Goal: Task Accomplishment & Management: Use online tool/utility

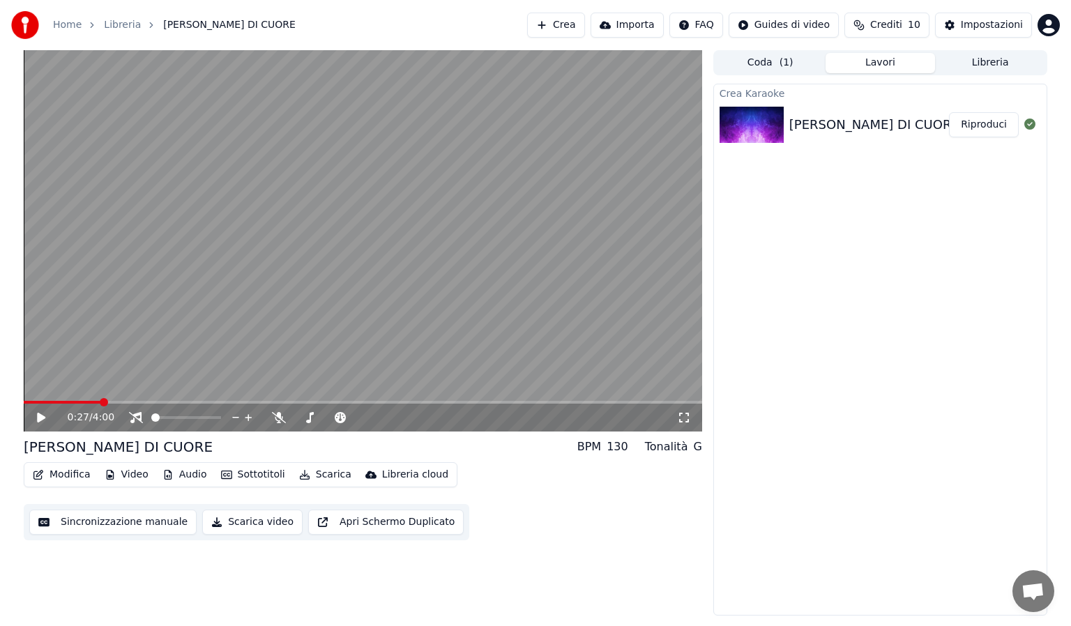
click at [67, 24] on link "Home" at bounding box center [67, 25] width 29 height 14
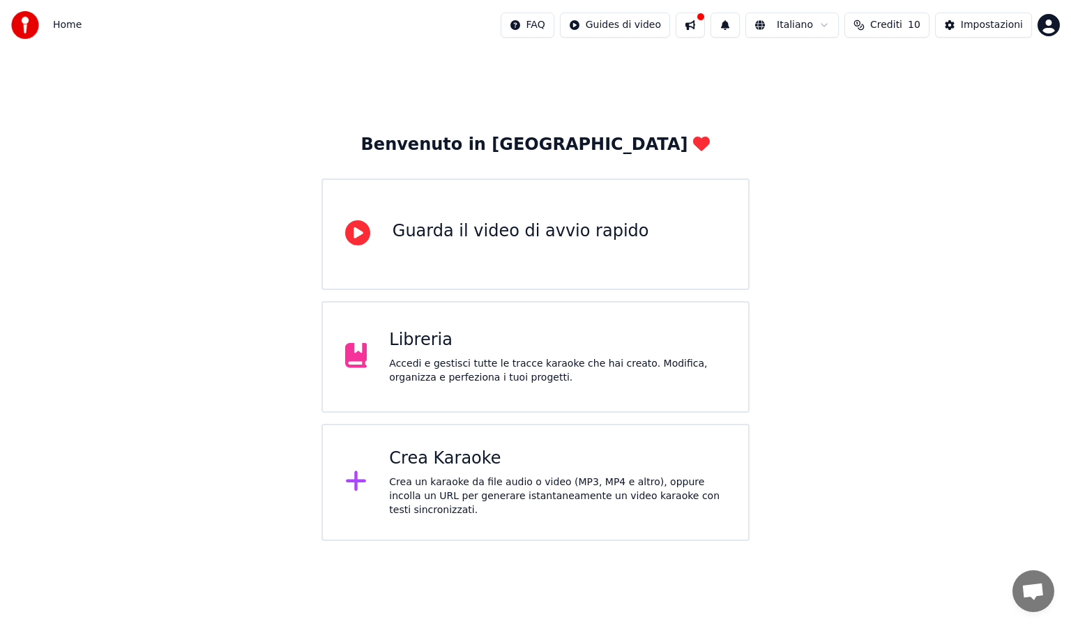
click at [504, 497] on div "Crea un karaoke da file audio o video (MP3, MP4 e altro), oppure incolla un URL…" at bounding box center [557, 497] width 337 height 42
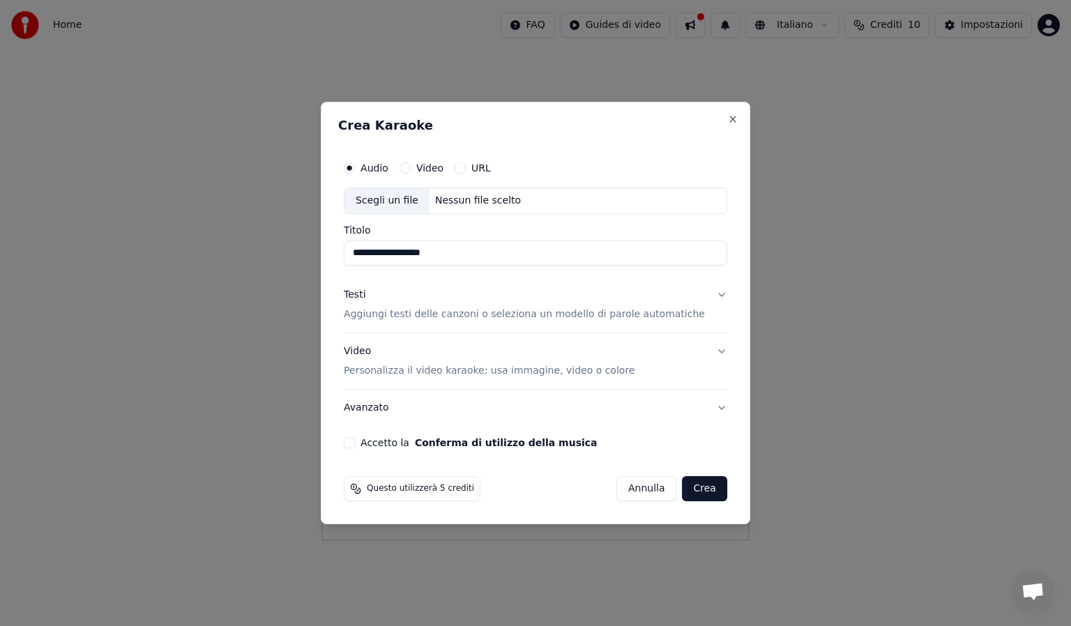
click at [405, 200] on div "Scegli un file" at bounding box center [387, 200] width 85 height 25
type input "**********"
click at [498, 315] on p "Aggiungi testi delle canzoni o seleziona un modello di parole automatiche" at bounding box center [524, 315] width 361 height 14
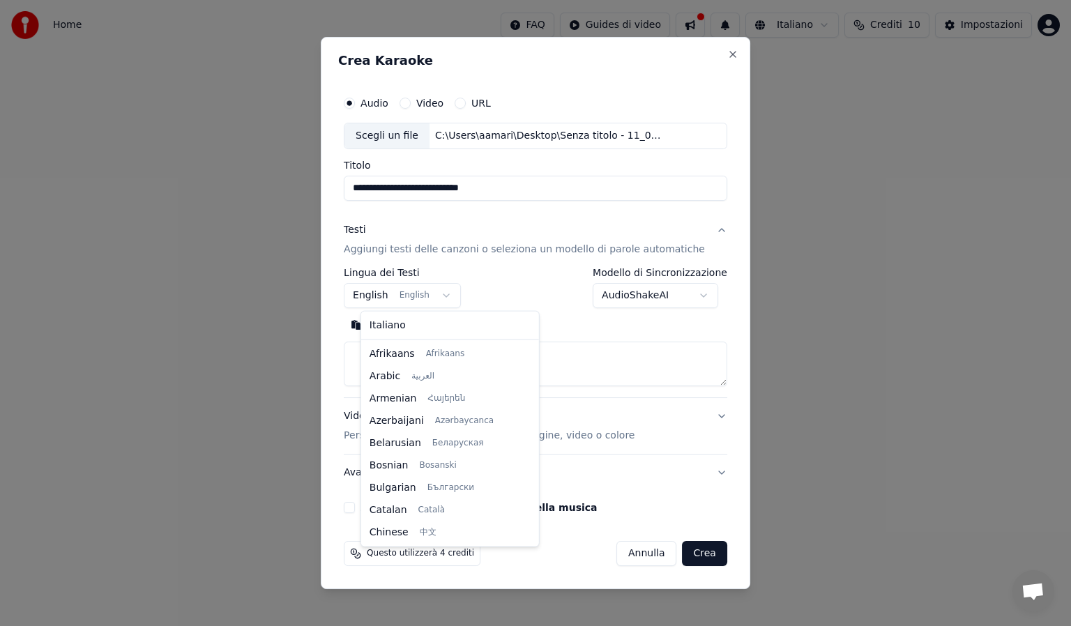
click at [414, 301] on body "**********" at bounding box center [535, 270] width 1071 height 541
select select "**"
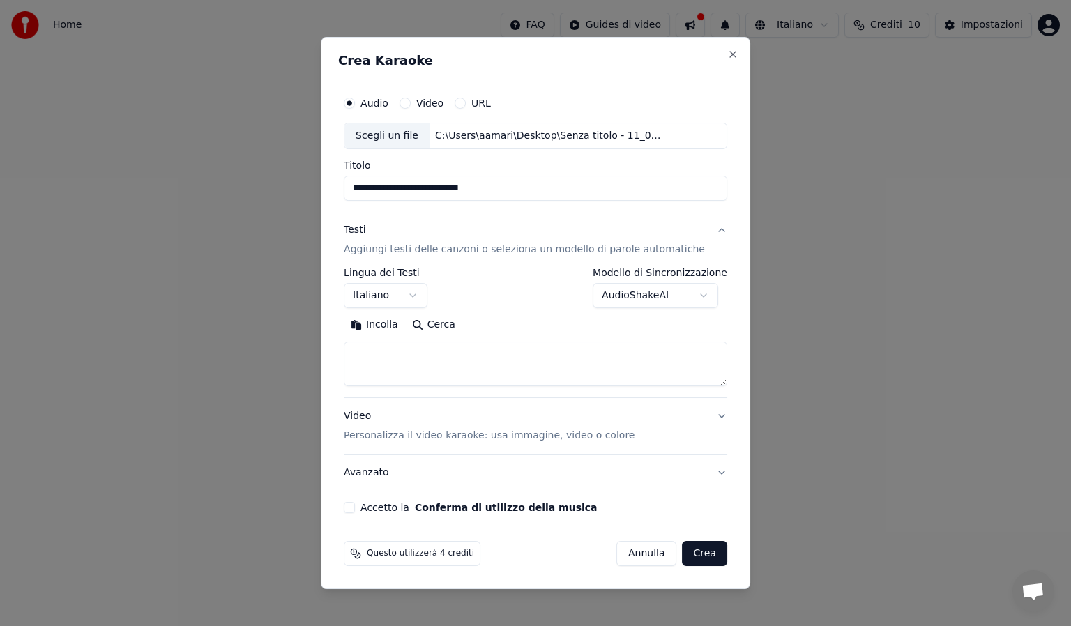
click at [383, 354] on textarea at bounding box center [536, 364] width 384 height 45
click at [388, 358] on textarea at bounding box center [536, 364] width 384 height 45
paste textarea "**********"
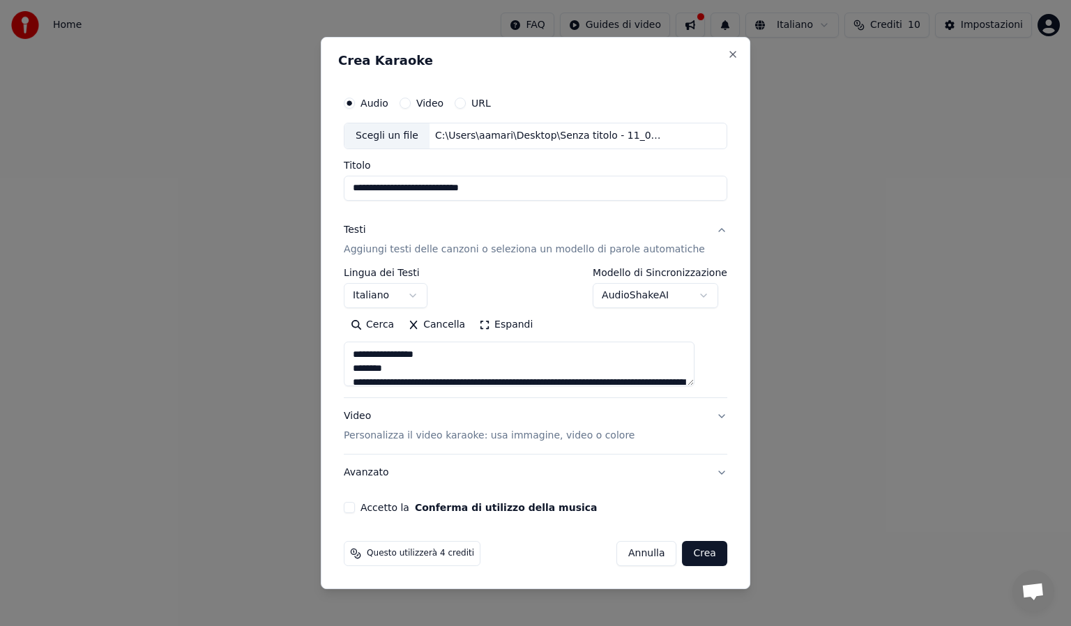
click at [368, 382] on textarea at bounding box center [519, 364] width 351 height 45
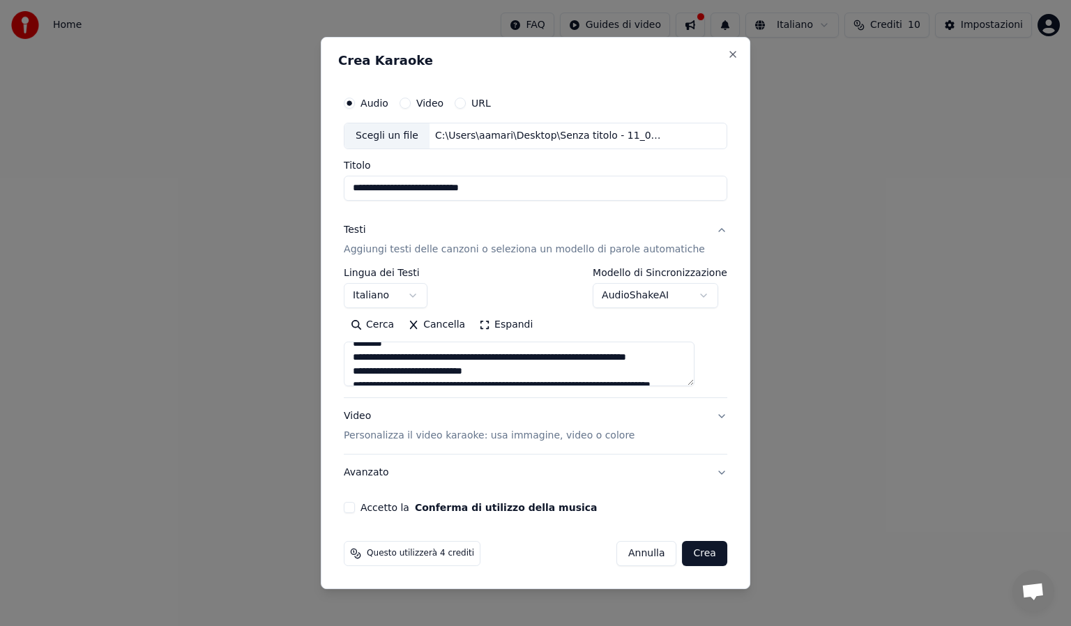
scroll to position [81, 0]
click at [414, 367] on textarea at bounding box center [519, 364] width 351 height 45
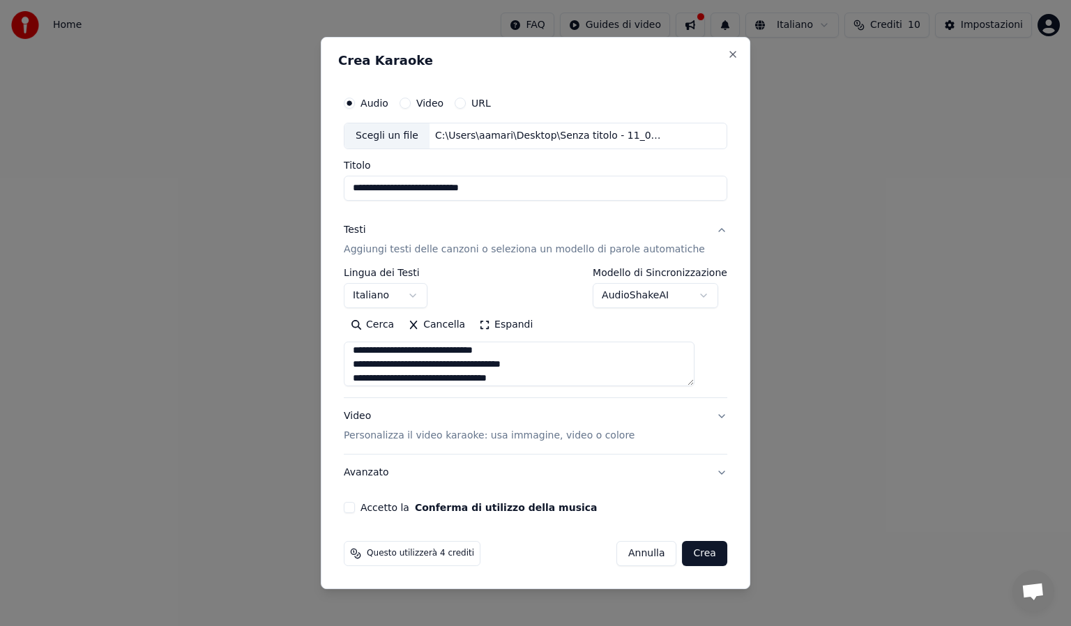
scroll to position [193, 0]
click at [416, 371] on textarea at bounding box center [519, 364] width 351 height 45
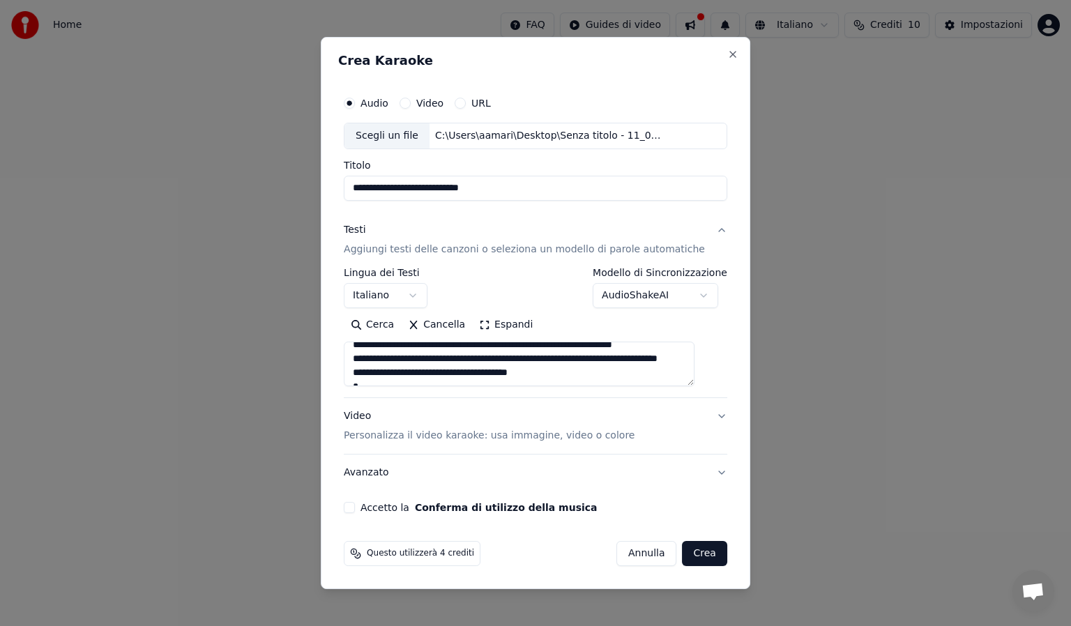
scroll to position [332, 0]
click at [405, 371] on textarea at bounding box center [519, 364] width 351 height 45
click at [402, 376] on textarea at bounding box center [519, 364] width 351 height 45
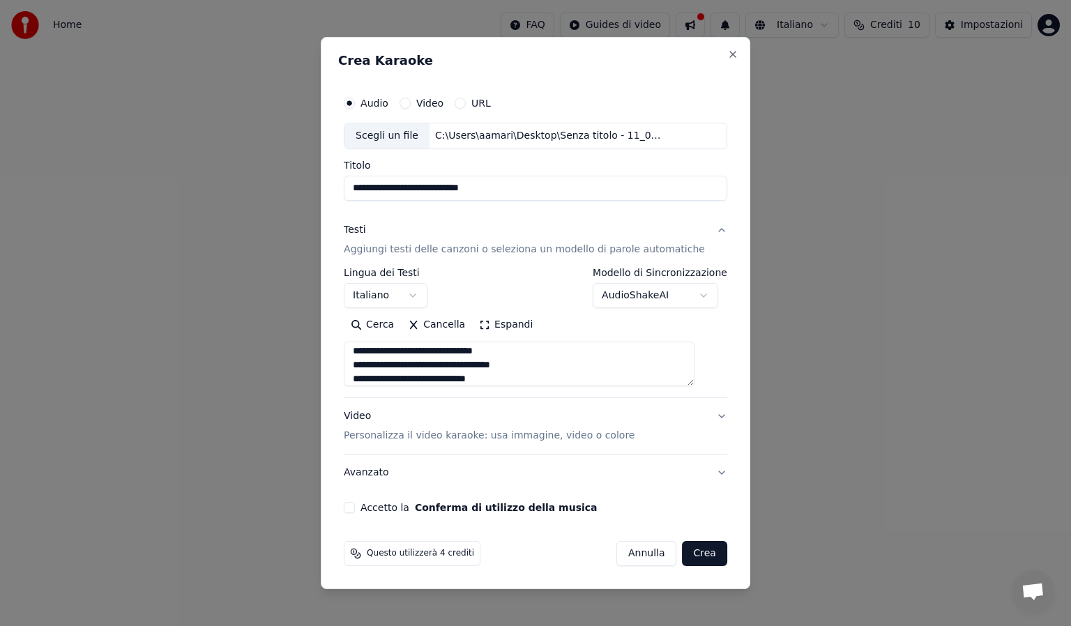
scroll to position [505, 0]
click at [415, 361] on textarea at bounding box center [519, 364] width 351 height 45
click at [536, 365] on textarea at bounding box center [519, 364] width 351 height 45
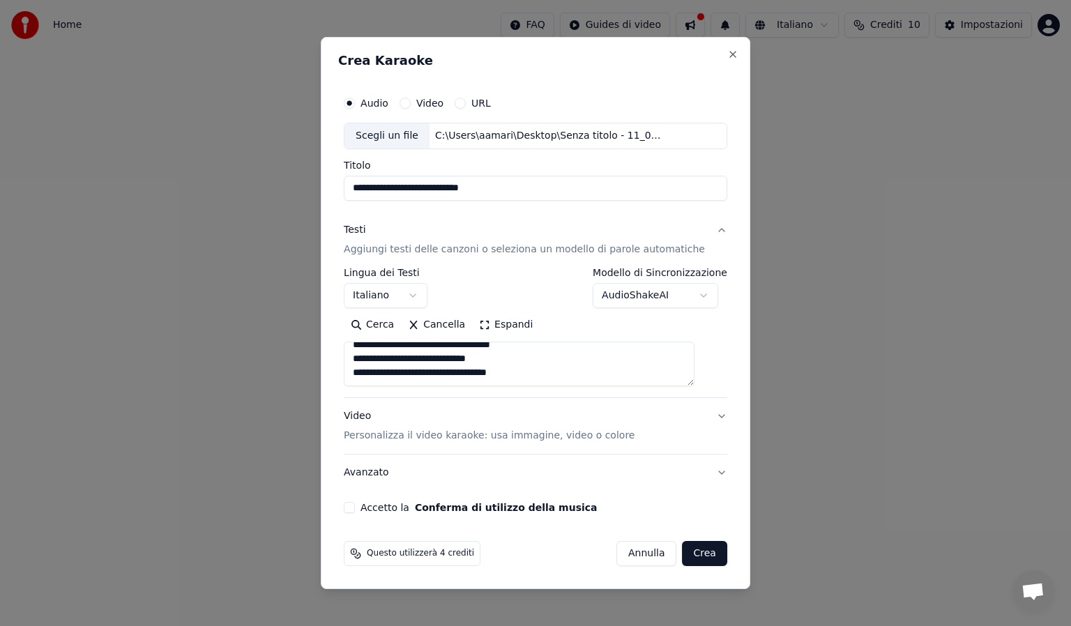
paste textarea "**********"
type textarea "**********"
click at [376, 418] on div "Video Personalizza il video karaoke: usa immagine, video o colore" at bounding box center [489, 425] width 291 height 33
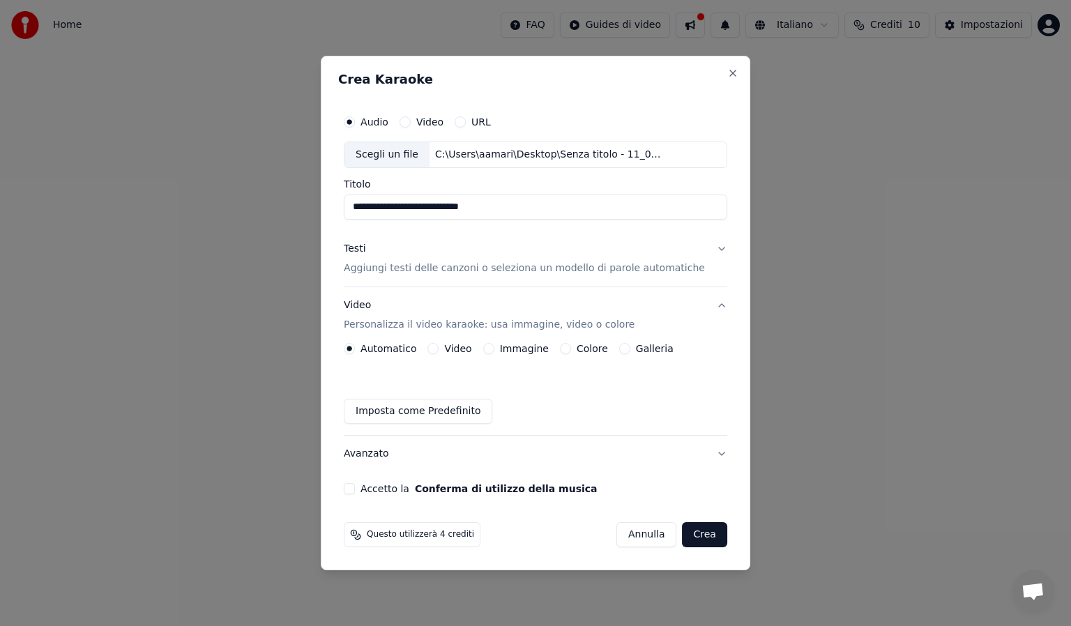
click at [439, 349] on button "Video" at bounding box center [433, 348] width 11 height 11
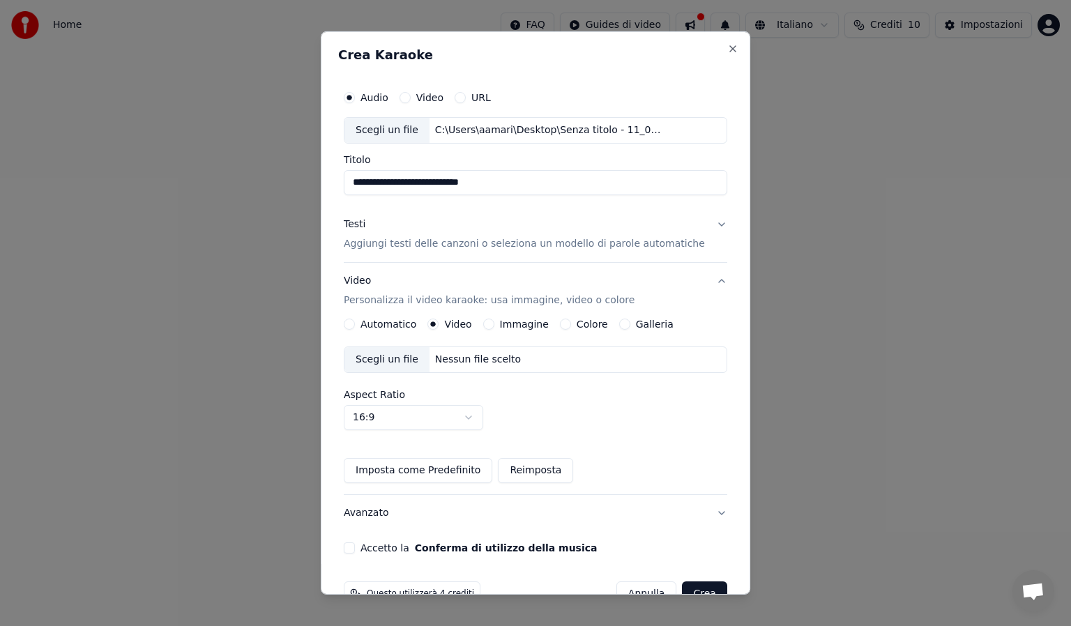
click at [390, 356] on div "Scegli un file" at bounding box center [387, 359] width 85 height 25
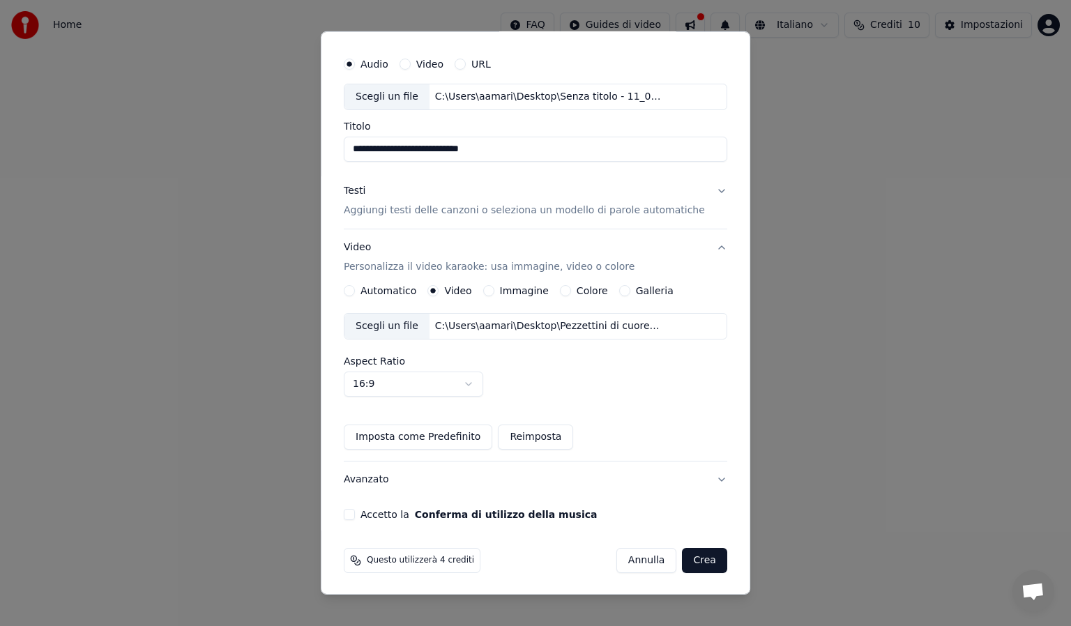
click at [355, 515] on button "Accetto la Conferma di utilizzo della musica" at bounding box center [349, 514] width 11 height 11
click at [683, 566] on button "Crea" at bounding box center [705, 560] width 45 height 25
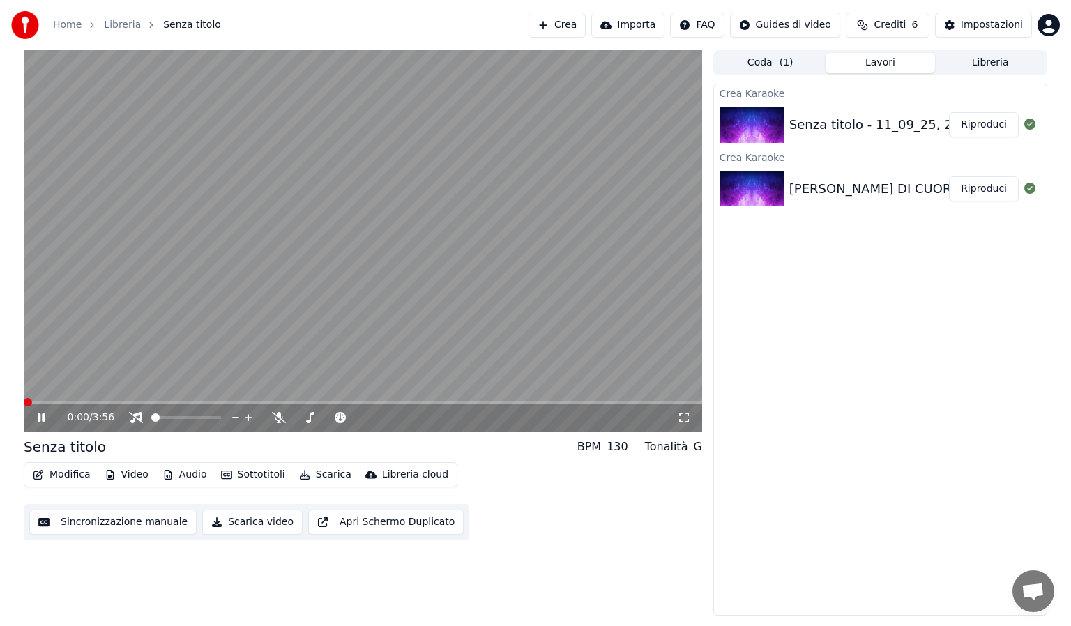
click at [24, 400] on span at bounding box center [28, 402] width 8 height 8
click at [136, 416] on icon at bounding box center [136, 417] width 14 height 11
click at [24, 400] on span at bounding box center [28, 402] width 8 height 8
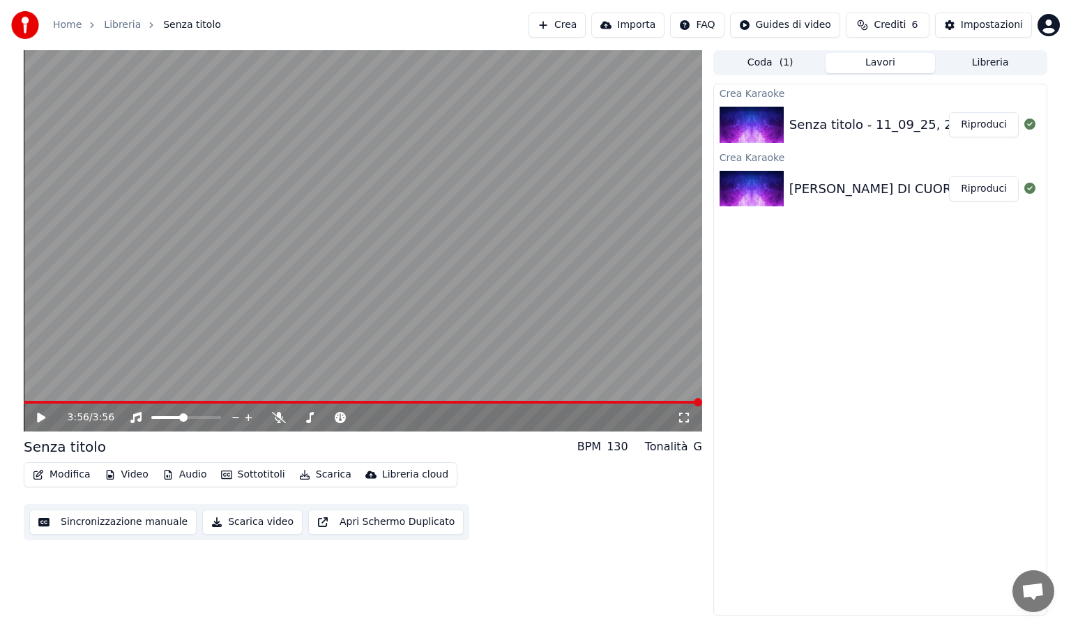
click at [246, 526] on button "Scarica video" at bounding box center [252, 522] width 100 height 25
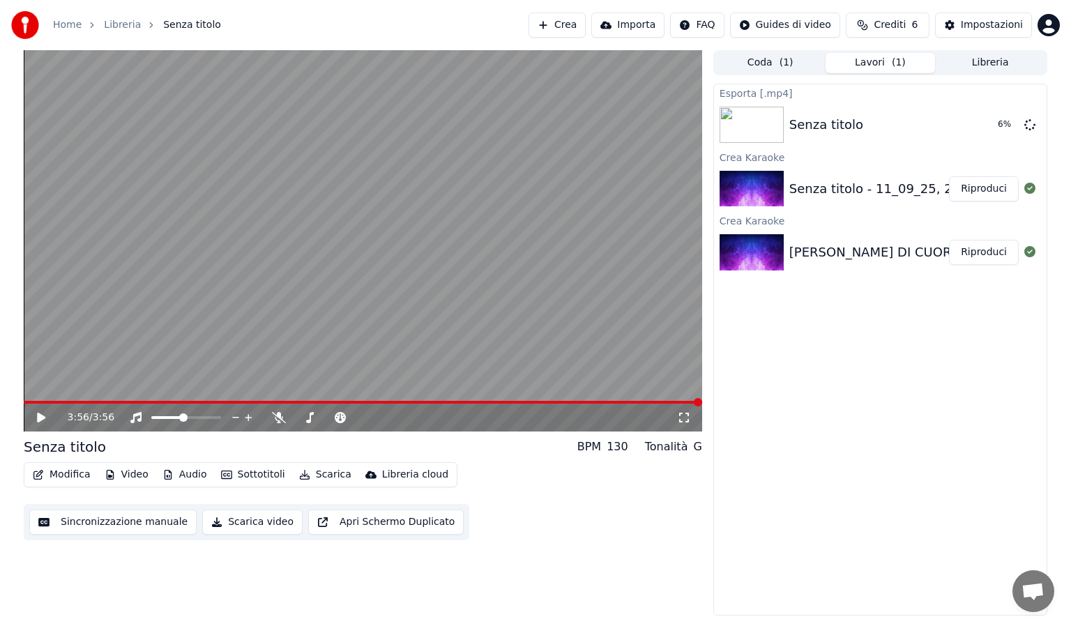
click at [233, 525] on button "Scarica video" at bounding box center [252, 522] width 100 height 25
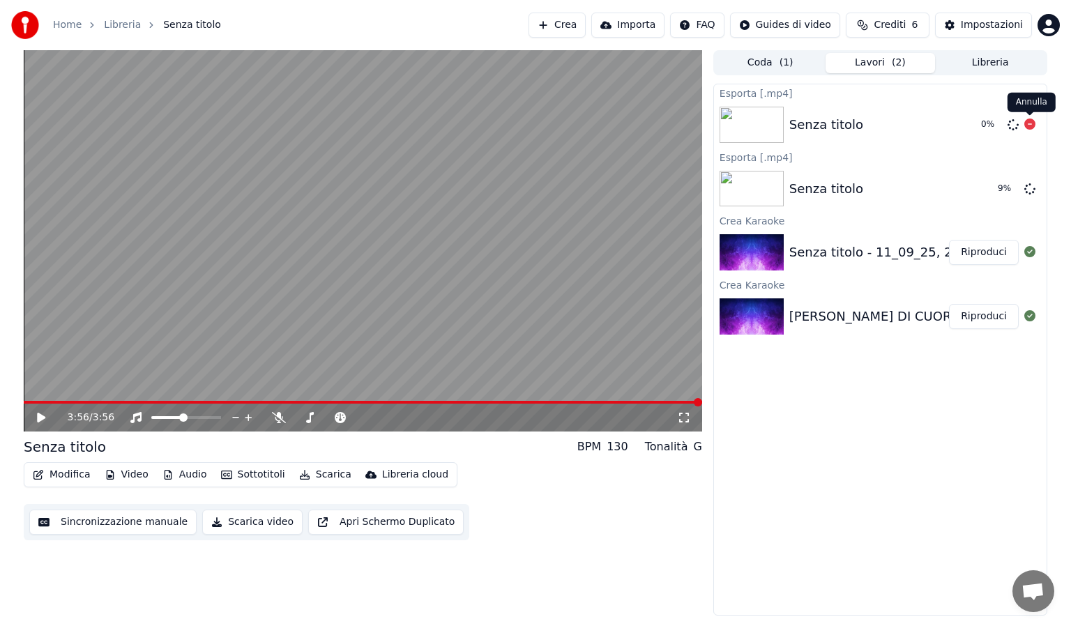
click at [1027, 125] on icon at bounding box center [1030, 124] width 11 height 11
click at [682, 419] on icon at bounding box center [684, 417] width 14 height 11
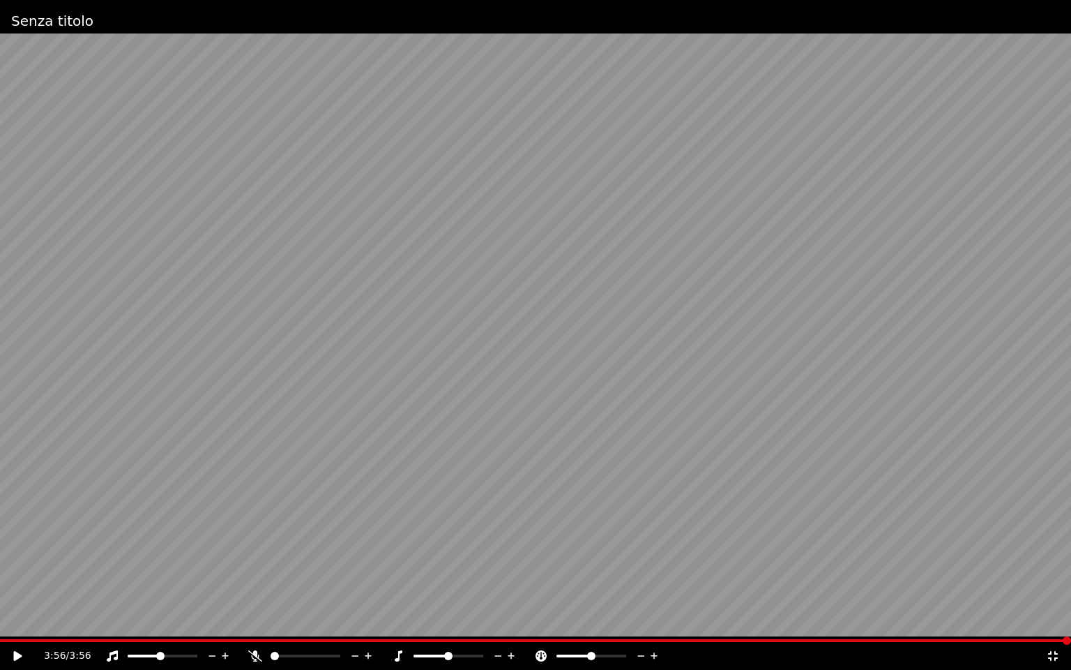
click at [14, 626] on icon at bounding box center [18, 656] width 8 height 10
click at [488, 106] on video at bounding box center [535, 335] width 1071 height 670
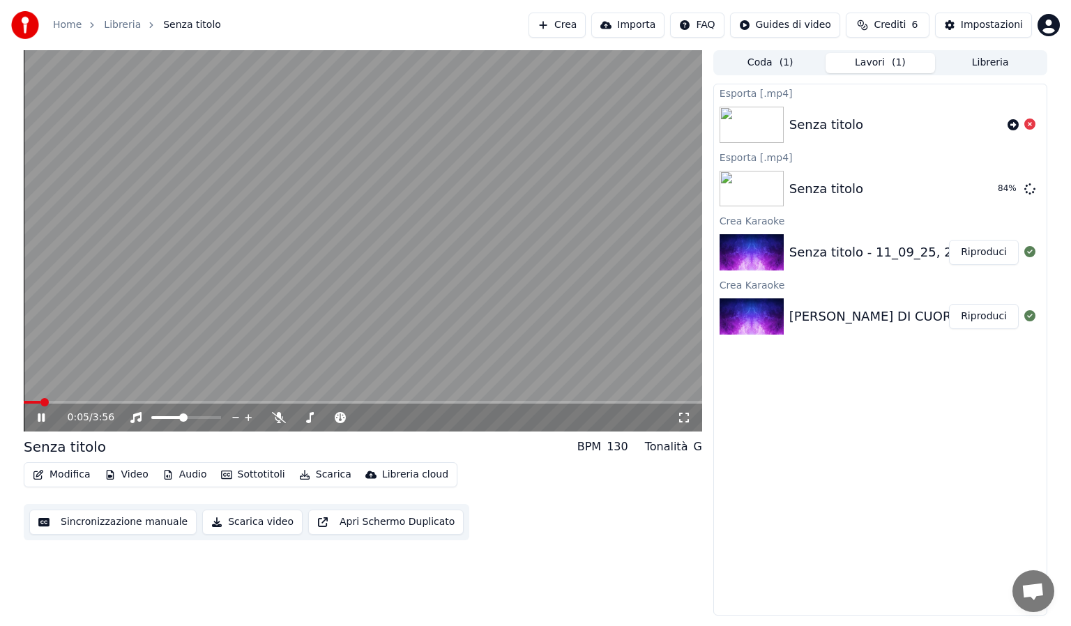
click at [38, 419] on icon at bounding box center [41, 418] width 7 height 8
click at [996, 193] on button "Mostra" at bounding box center [990, 188] width 57 height 25
click at [1028, 126] on icon at bounding box center [1030, 124] width 11 height 11
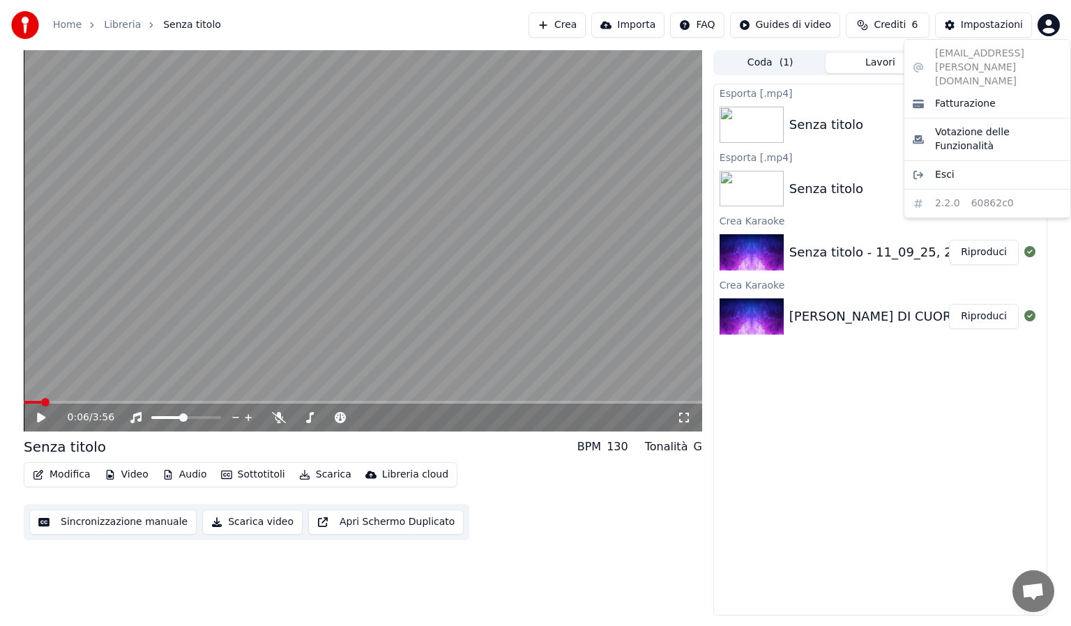
click at [1053, 24] on html "Home Libreria Senza titolo Crea Importa FAQ Guides di video Crediti 6 Impostazi…" at bounding box center [535, 313] width 1071 height 626
click at [935, 168] on span "Esci" at bounding box center [945, 175] width 20 height 14
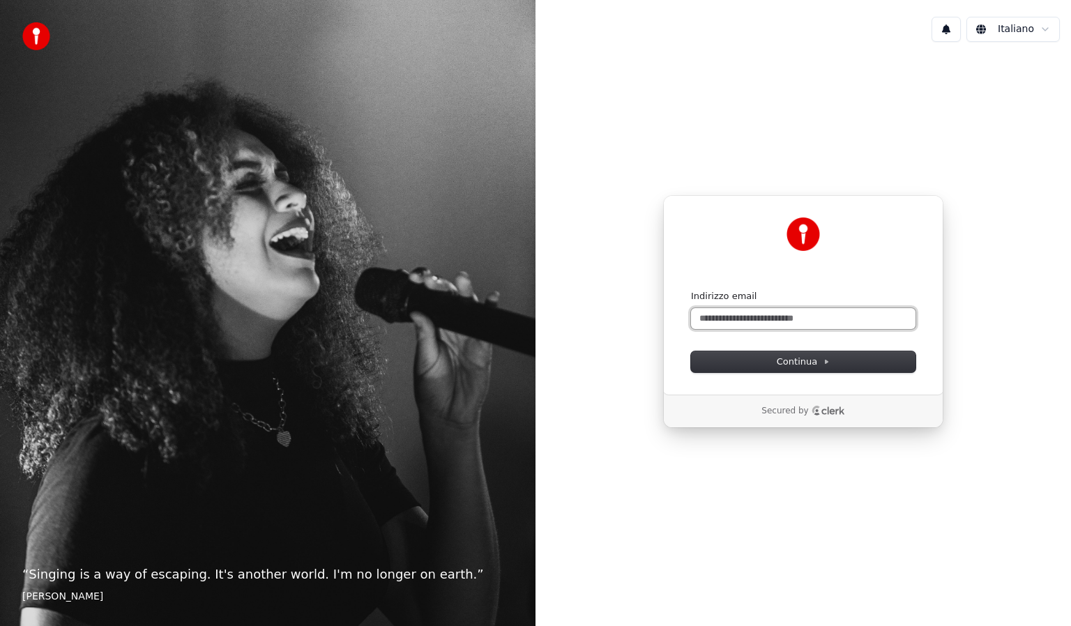
click at [717, 322] on input "Indirizzo email" at bounding box center [803, 318] width 225 height 21
type input "*****"
